Goal: Navigation & Orientation: Find specific page/section

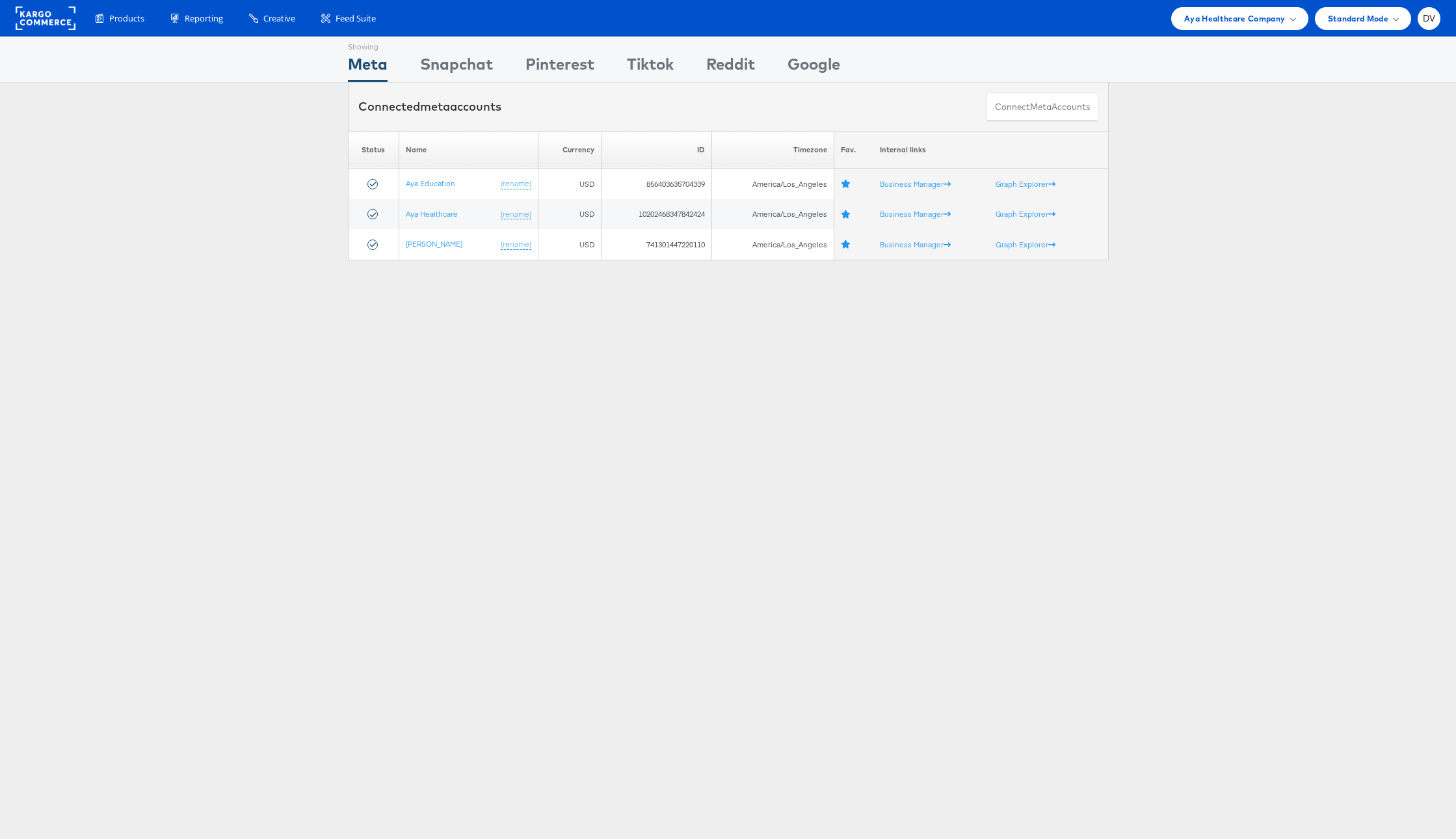
click at [58, 22] on rect at bounding box center [46, 18] width 60 height 23
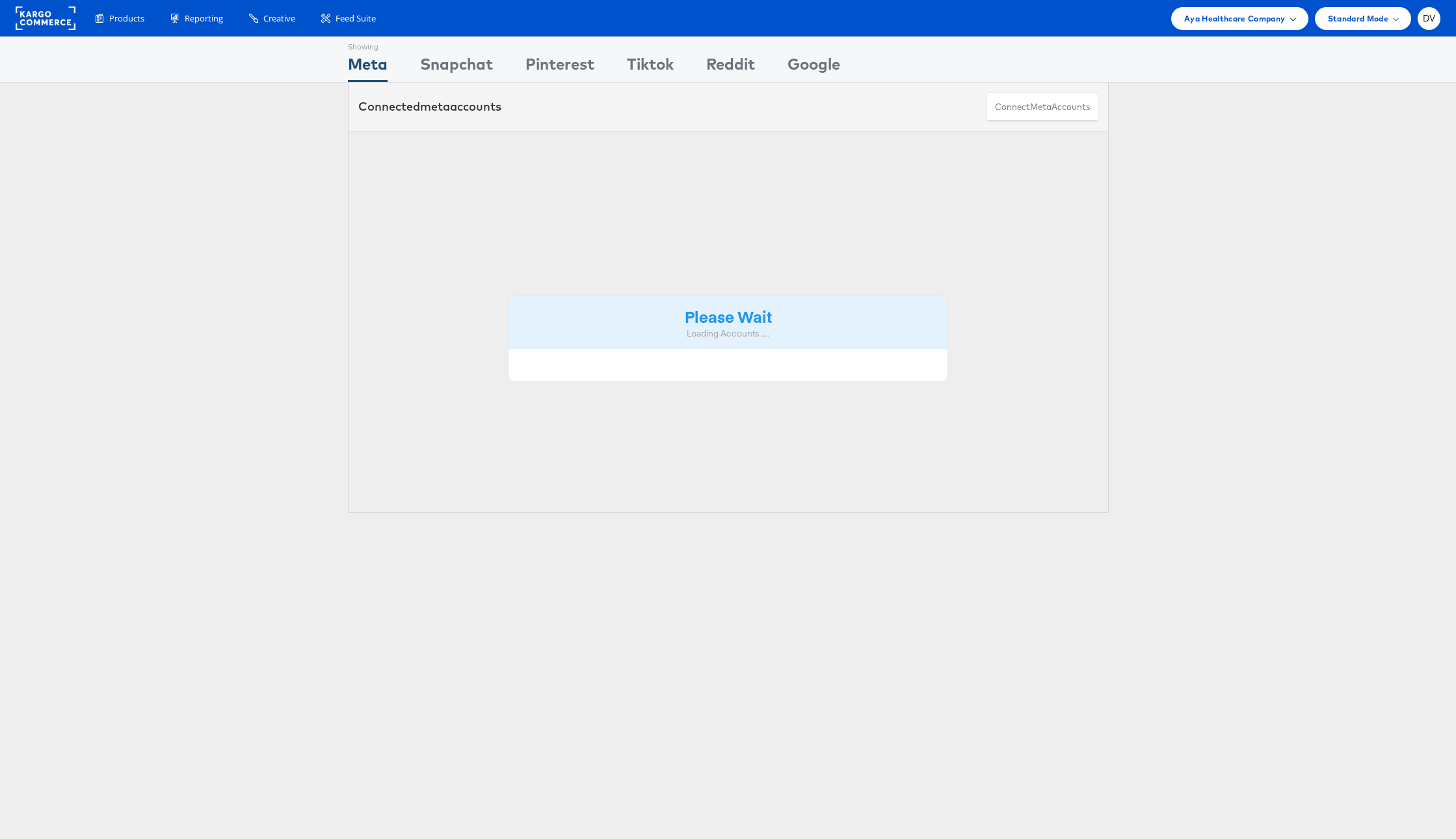
click at [1228, 18] on span "Aya Healthcare Company" at bounding box center [1235, 19] width 102 height 13
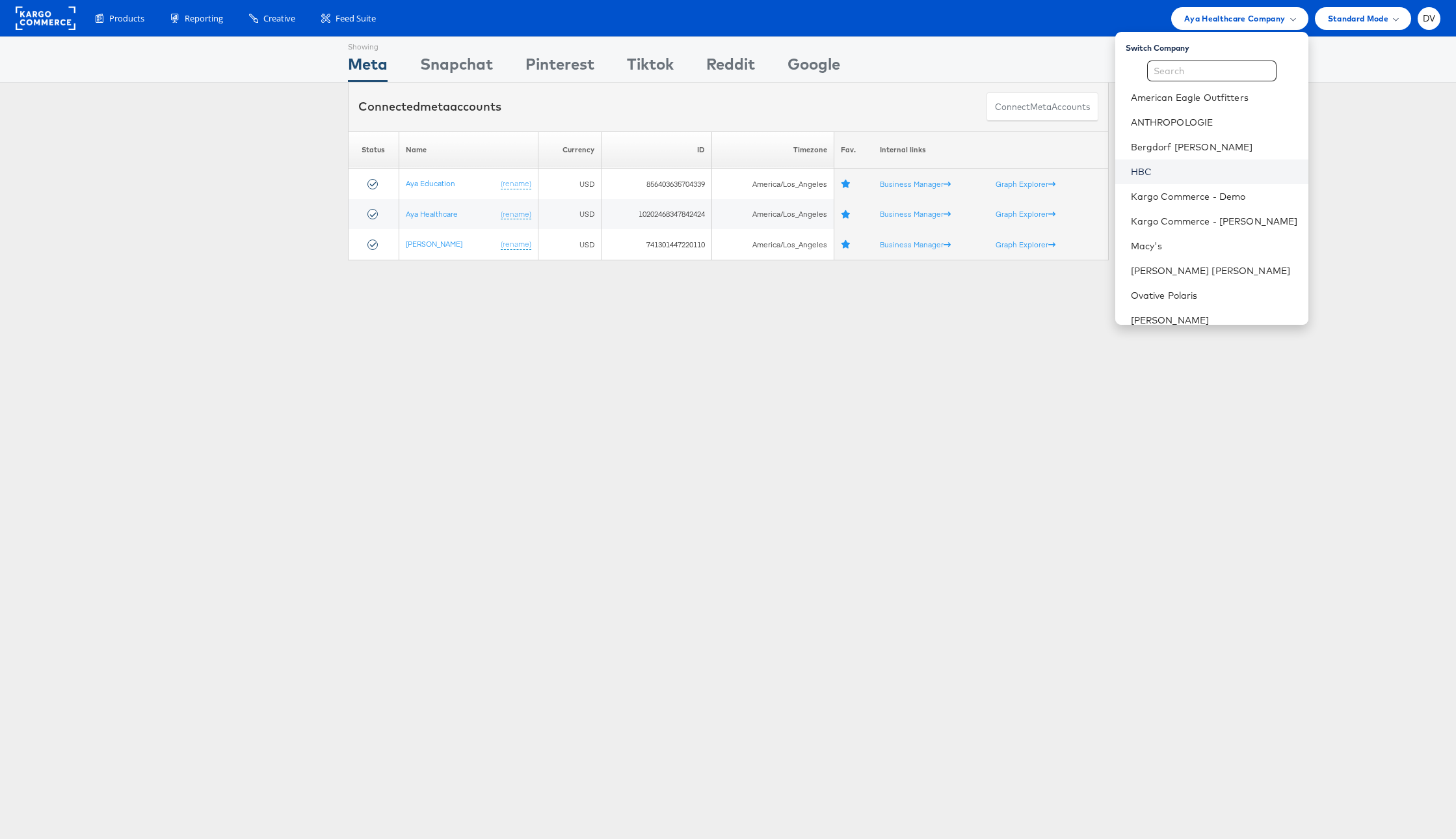
click at [1176, 165] on link "HBC" at bounding box center [1214, 171] width 167 height 13
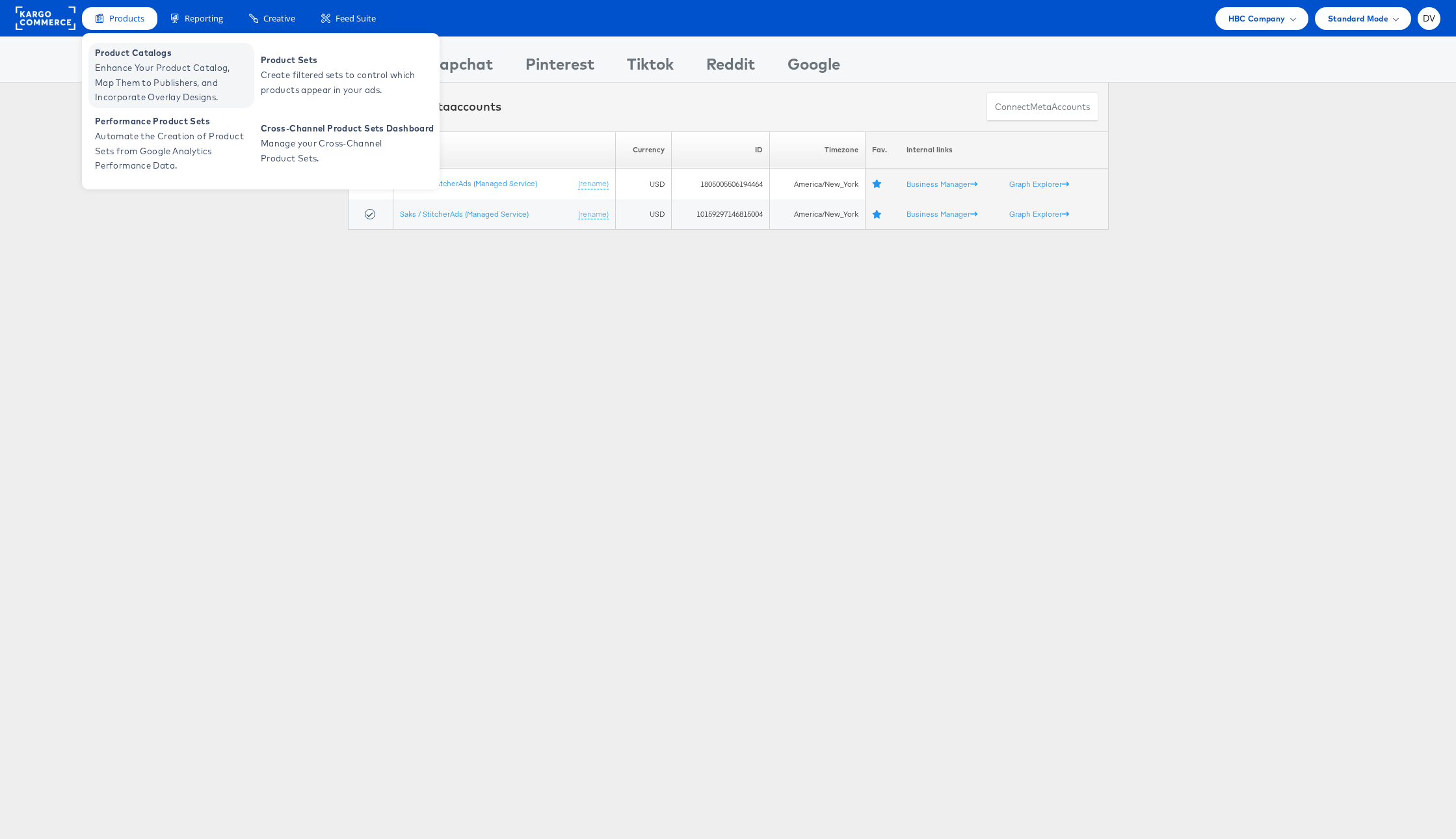
click at [139, 59] on span "Product Catalogs" at bounding box center [172, 53] width 156 height 15
